Goal: Task Accomplishment & Management: Manage account settings

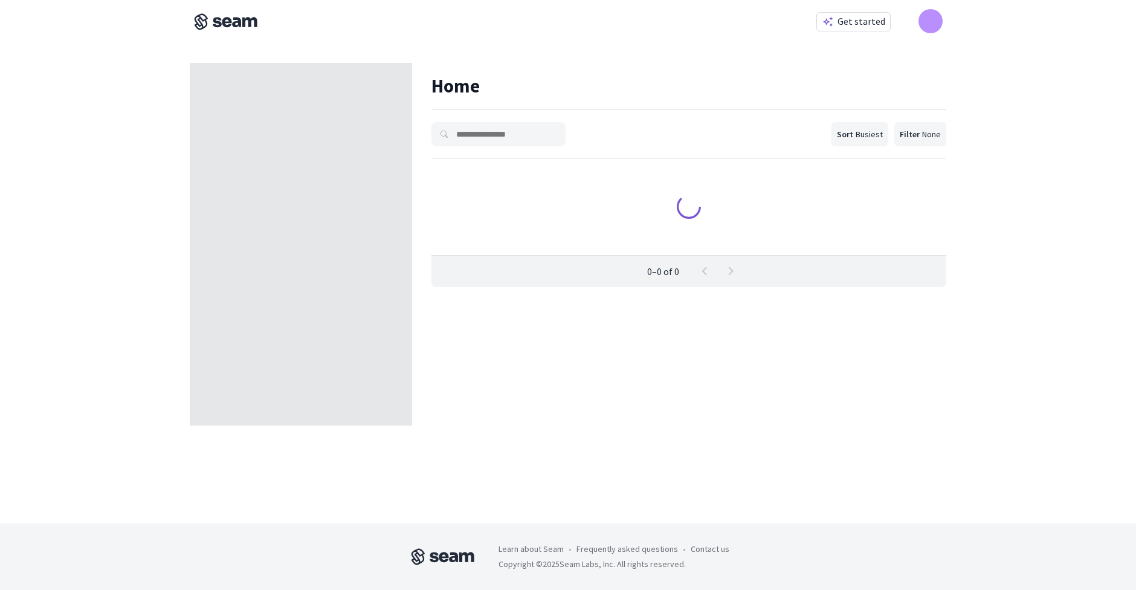
scroll to position [97, 515]
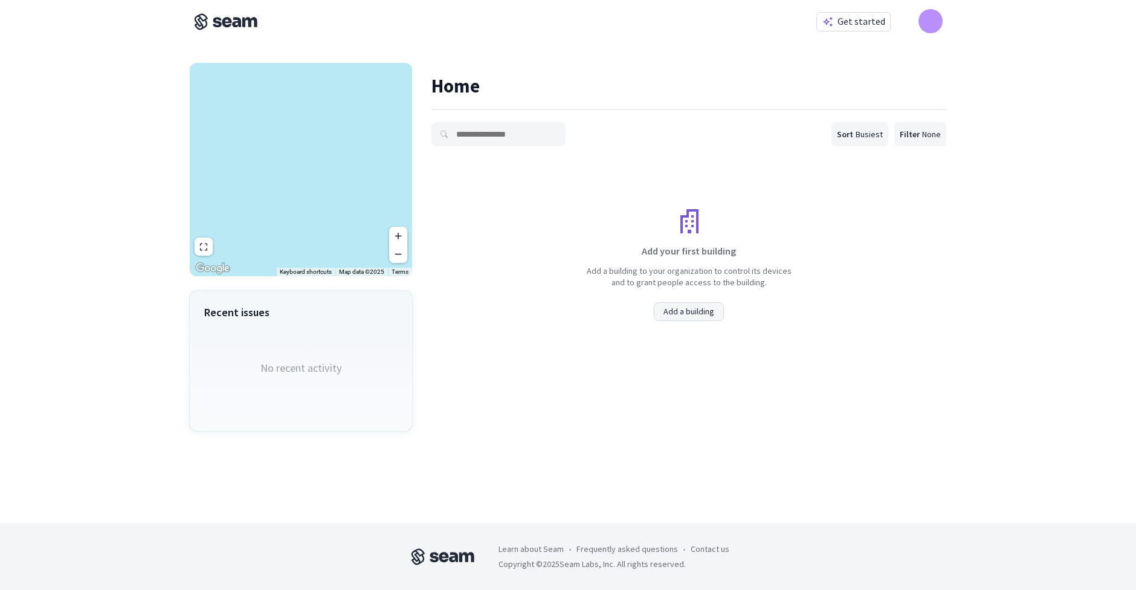
click at [892, 314] on div "Add your first building Add a building to your organization to control its devi…" at bounding box center [688, 239] width 515 height 162
click at [231, 21] on img at bounding box center [226, 21] width 72 height 17
click at [938, 27] on div at bounding box center [930, 21] width 24 height 24
click at [832, 94] on link "My Account" at bounding box center [861, 88] width 169 height 24
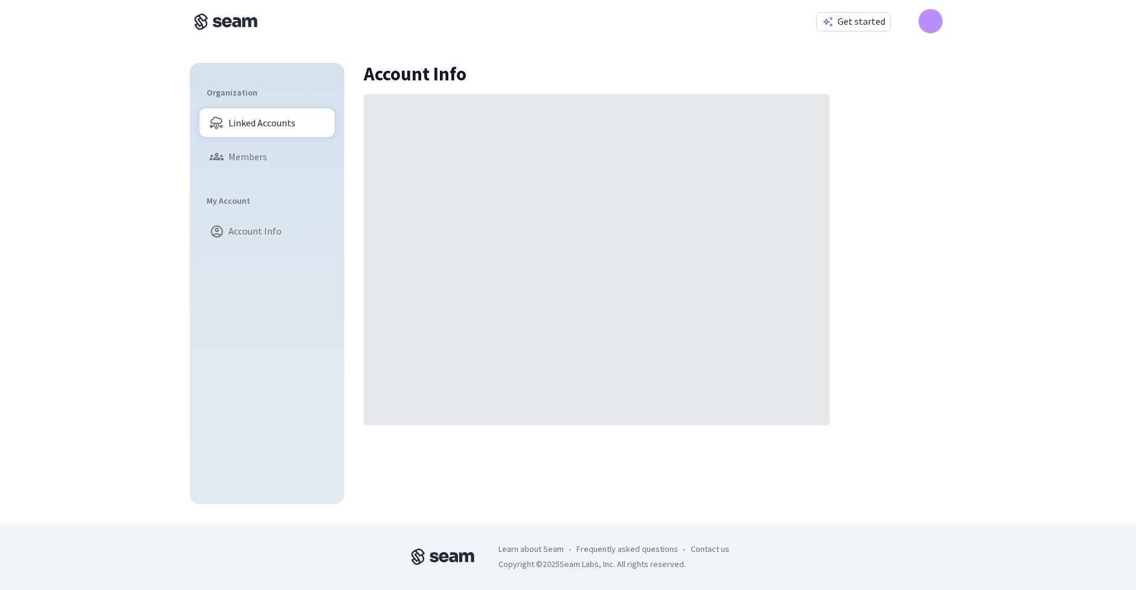
click at [271, 125] on span "Linked Accounts" at bounding box center [261, 123] width 67 height 10
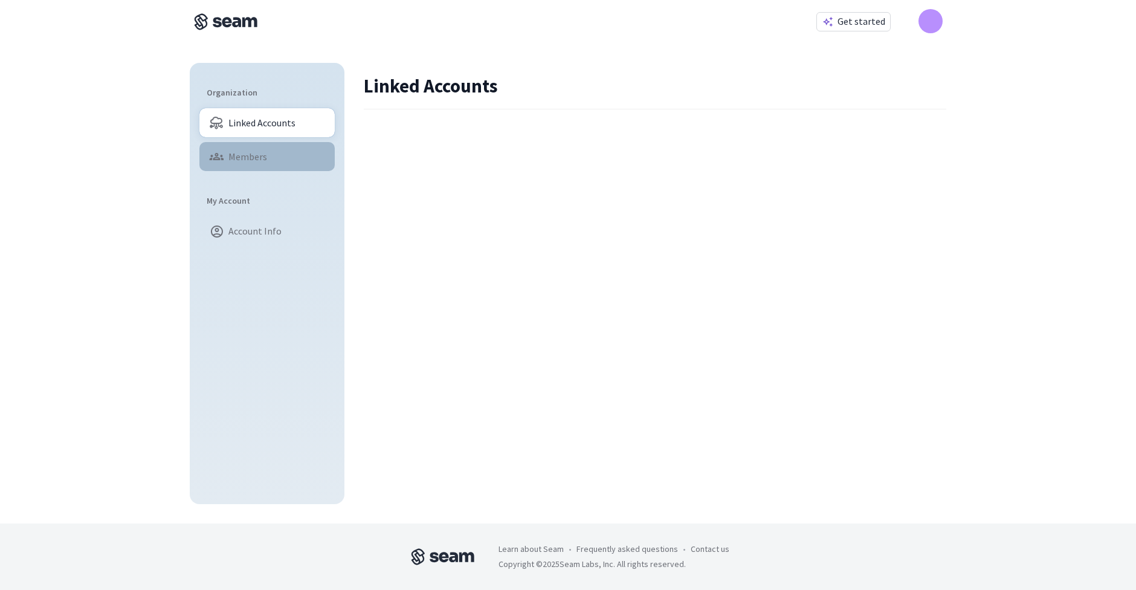
click at [247, 156] on span "Members" at bounding box center [247, 157] width 39 height 10
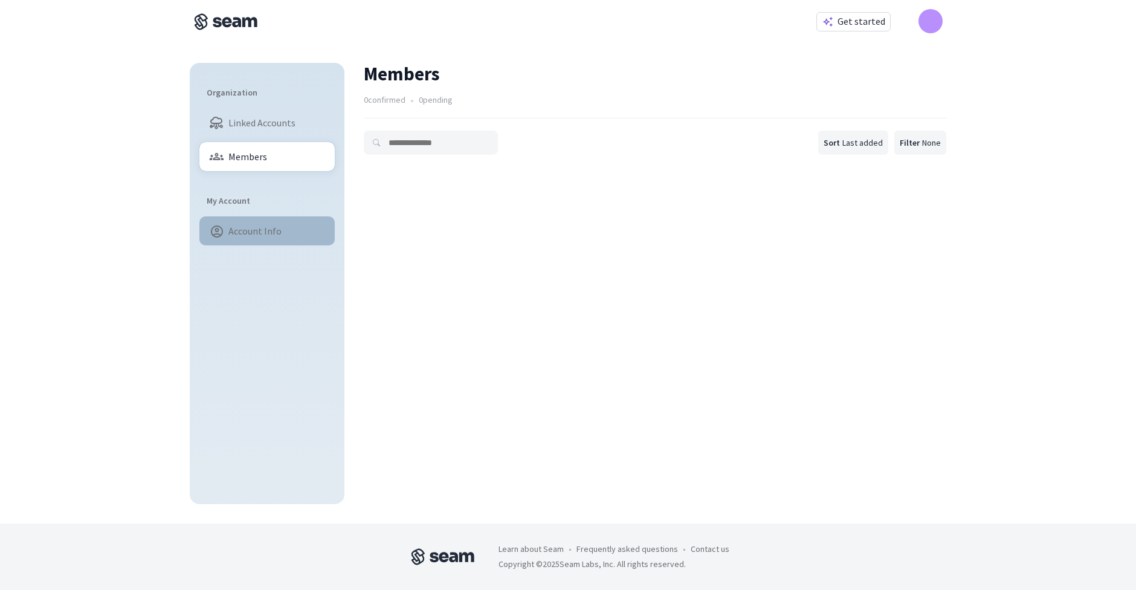
click at [255, 233] on span "Account Info" at bounding box center [254, 231] width 53 height 10
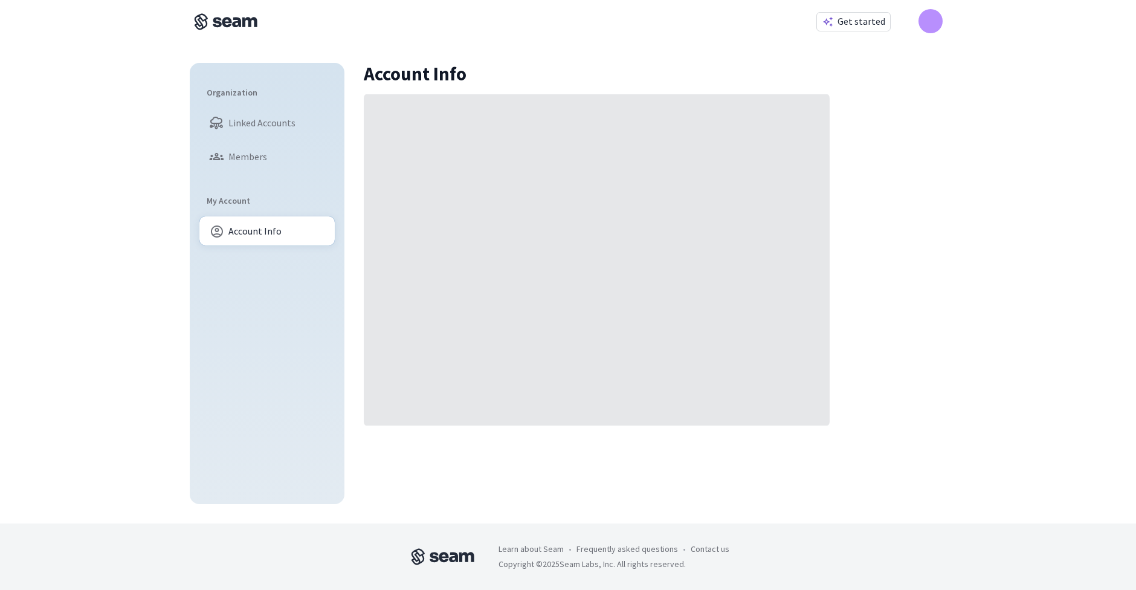
click at [933, 16] on div at bounding box center [930, 21] width 24 height 24
click at [838, 111] on link "Sign Out" at bounding box center [861, 112] width 169 height 24
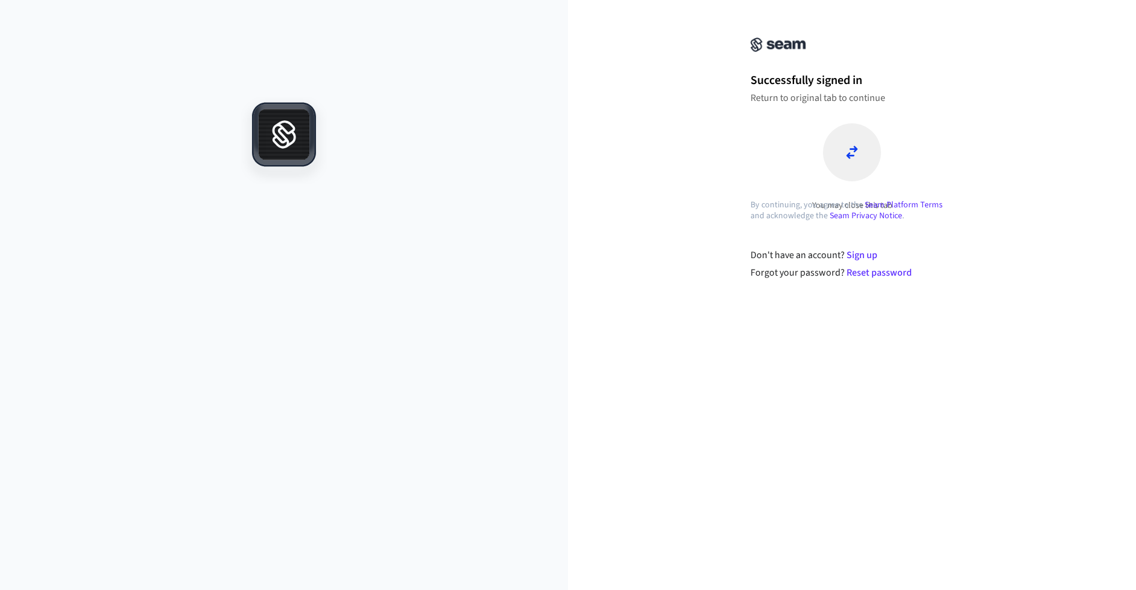
click at [842, 153] on div at bounding box center [852, 152] width 58 height 58
click at [885, 272] on link "Reset password" at bounding box center [878, 272] width 65 height 13
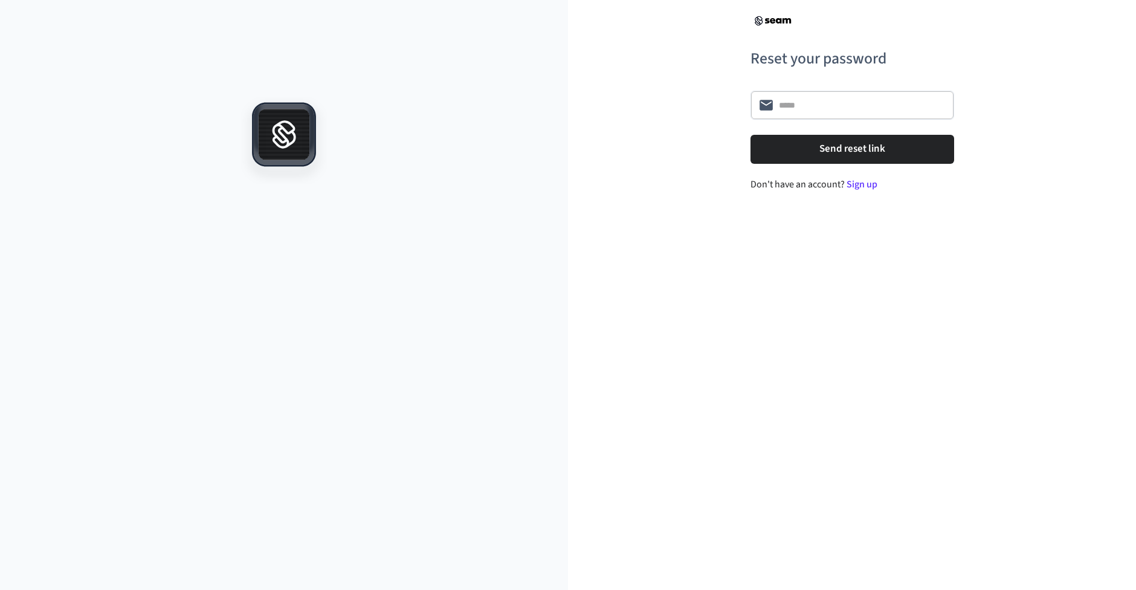
click at [806, 109] on input "text" at bounding box center [862, 105] width 167 height 12
type input "**********"
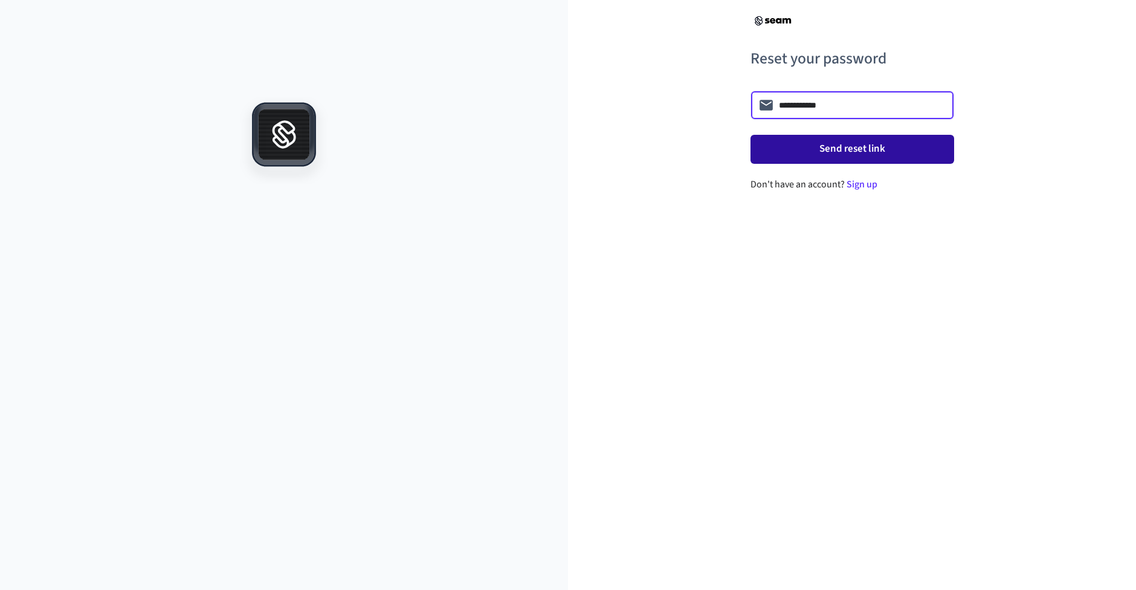
click at [791, 158] on button "Send reset link" at bounding box center [852, 149] width 204 height 29
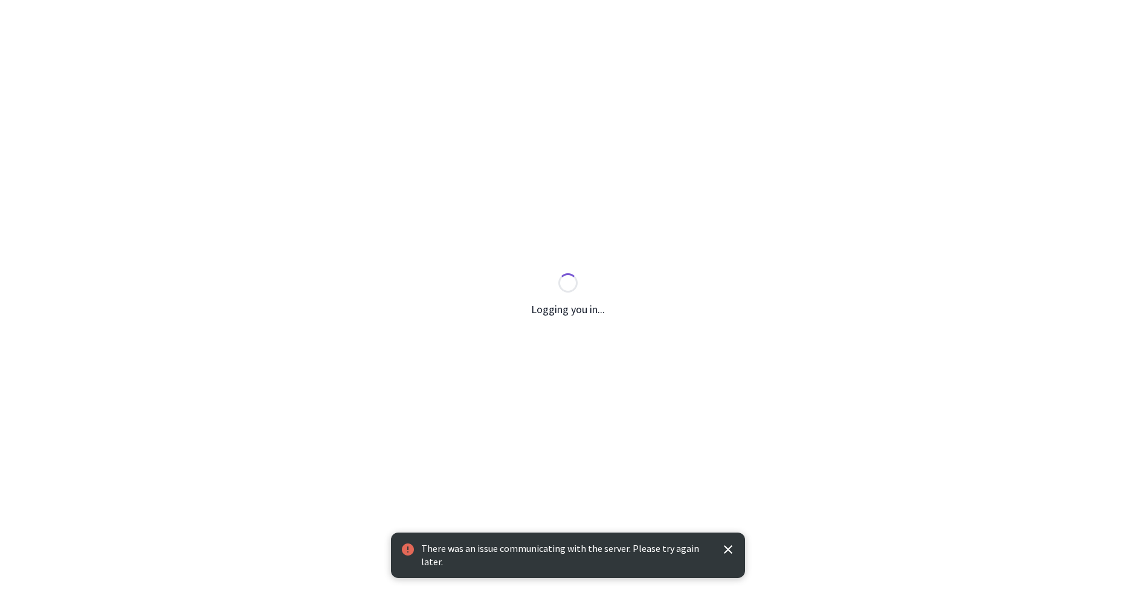
click at [623, 558] on p "There was an issue communicating with the server. Please try again later." at bounding box center [566, 555] width 290 height 26
